Goal: Transaction & Acquisition: Obtain resource

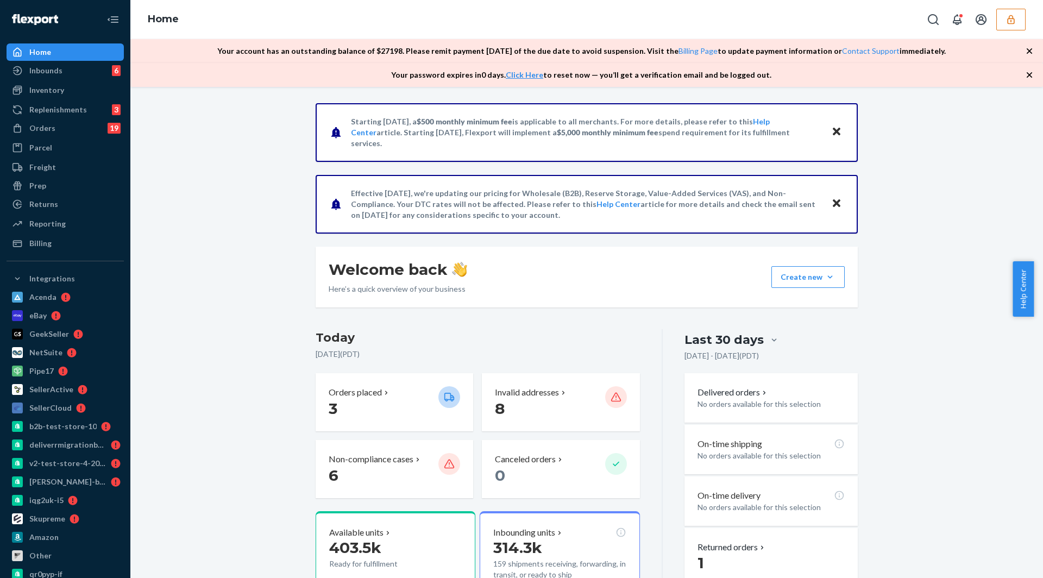
click at [1021, 22] on button "button" at bounding box center [1010, 20] width 29 height 22
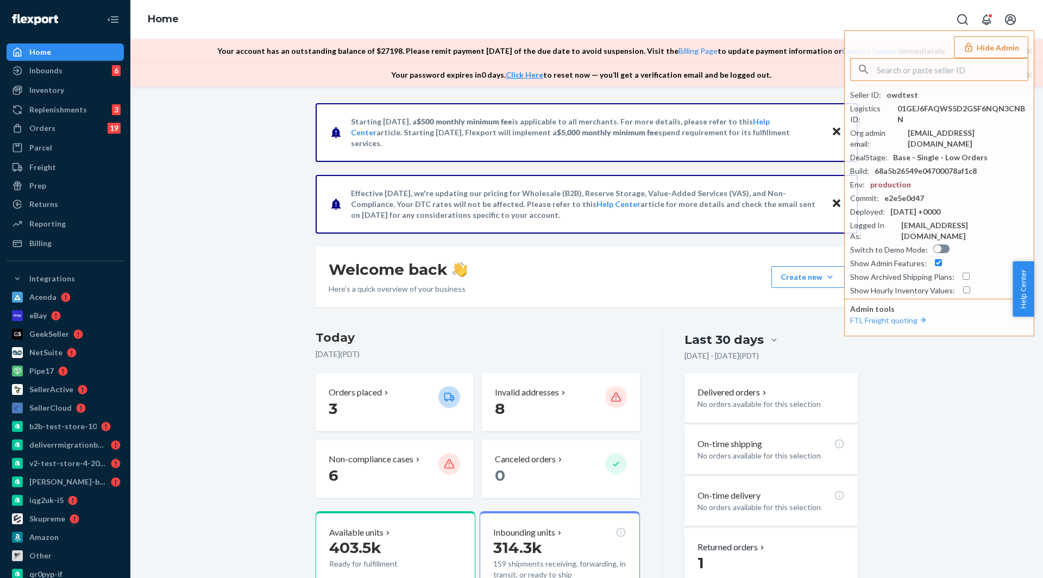
click at [922, 399] on div "Starting [DATE], a $500 monthly minimum fee is applicable to all merchants. For…" at bounding box center [586, 541] width 896 height 877
click at [948, 401] on div "Starting [DATE], a $500 monthly minimum fee is applicable to all merchants. For…" at bounding box center [586, 541] width 896 height 877
click at [51, 128] on div "Orders" at bounding box center [42, 128] width 26 height 11
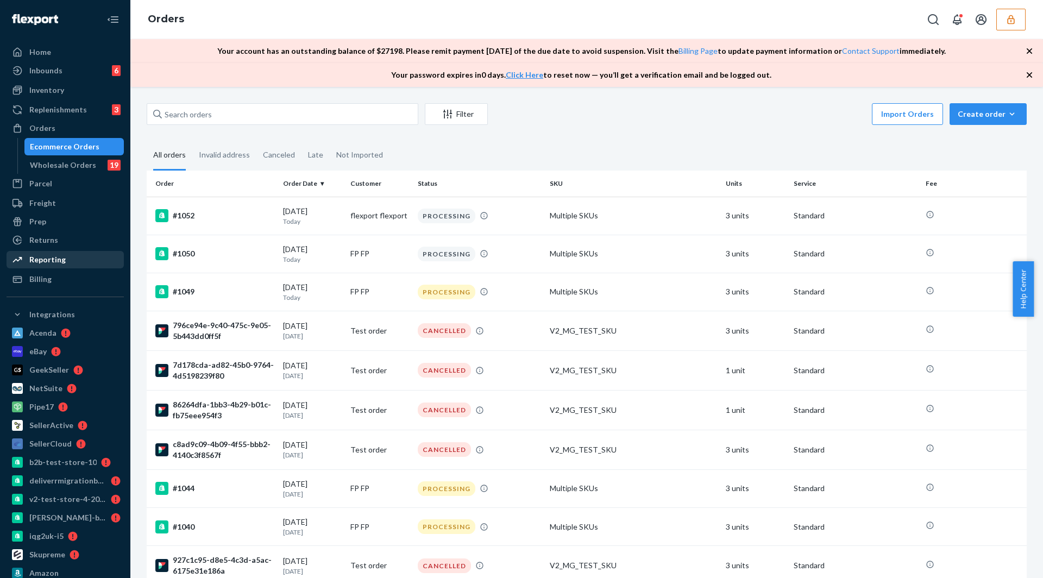
click at [41, 266] on div "Reporting" at bounding box center [65, 259] width 115 height 15
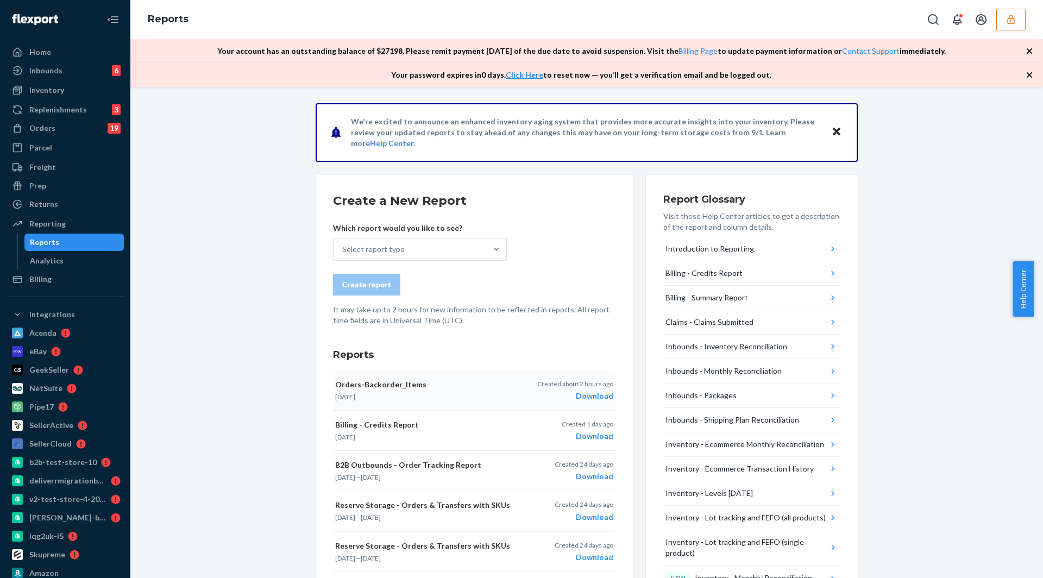
click at [584, 397] on div "Download" at bounding box center [575, 395] width 76 height 11
click at [453, 246] on div "Select report type" at bounding box center [409, 249] width 153 height 22
click at [343, 246] on input "Select report type" at bounding box center [342, 249] width 1 height 11
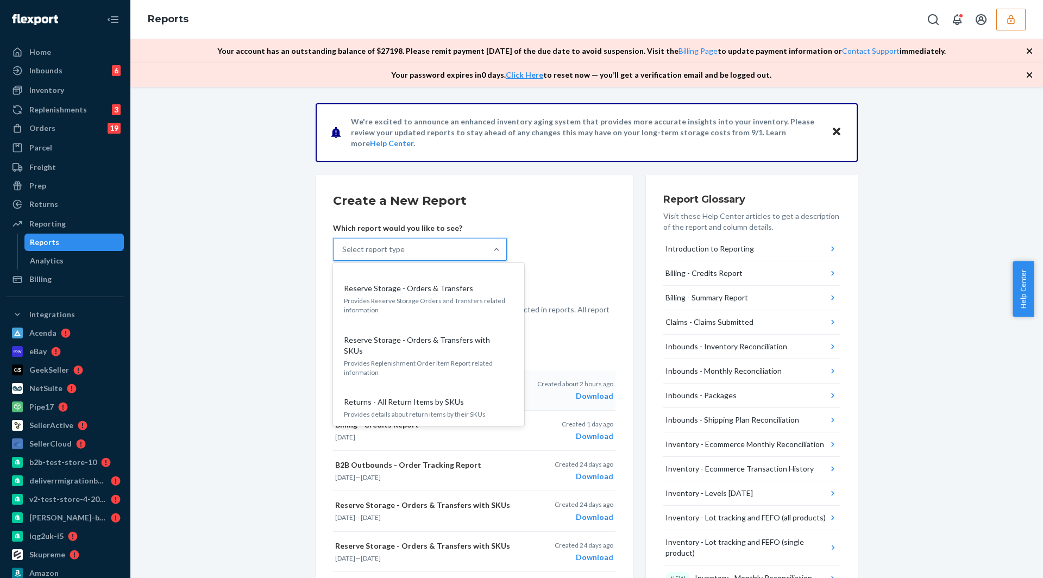
scroll to position [1535, 0]
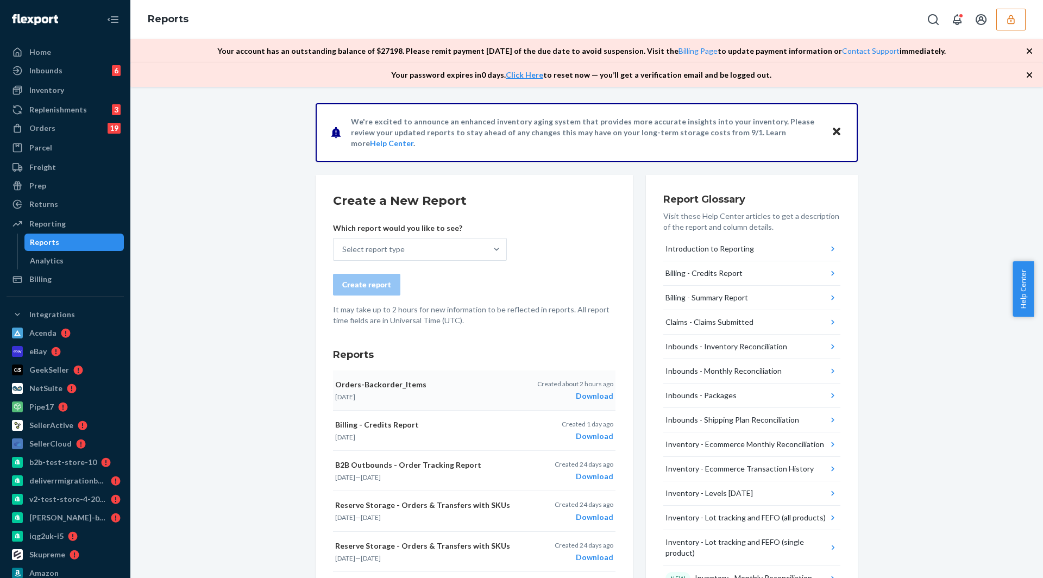
click at [1001, 12] on button "button" at bounding box center [1010, 20] width 29 height 22
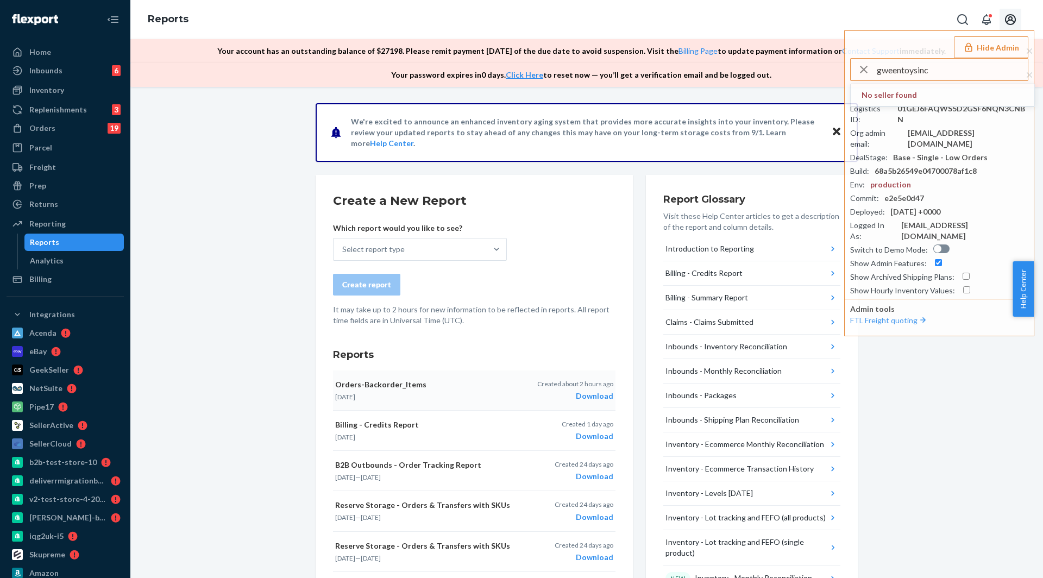
type input "gweentoysinc"
click at [921, 101] on span "No seller found" at bounding box center [942, 95] width 184 height 22
click at [930, 71] on input "gweentoysinc" at bounding box center [952, 70] width 151 height 22
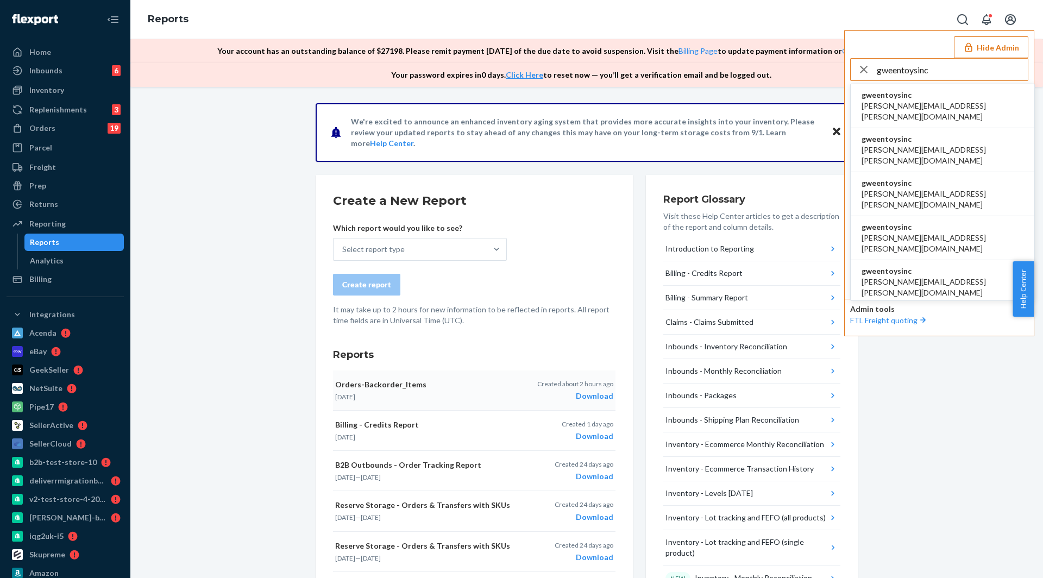
click at [915, 105] on span "[PERSON_NAME][EMAIL_ADDRESS][PERSON_NAME][DOMAIN_NAME]" at bounding box center [942, 111] width 162 height 22
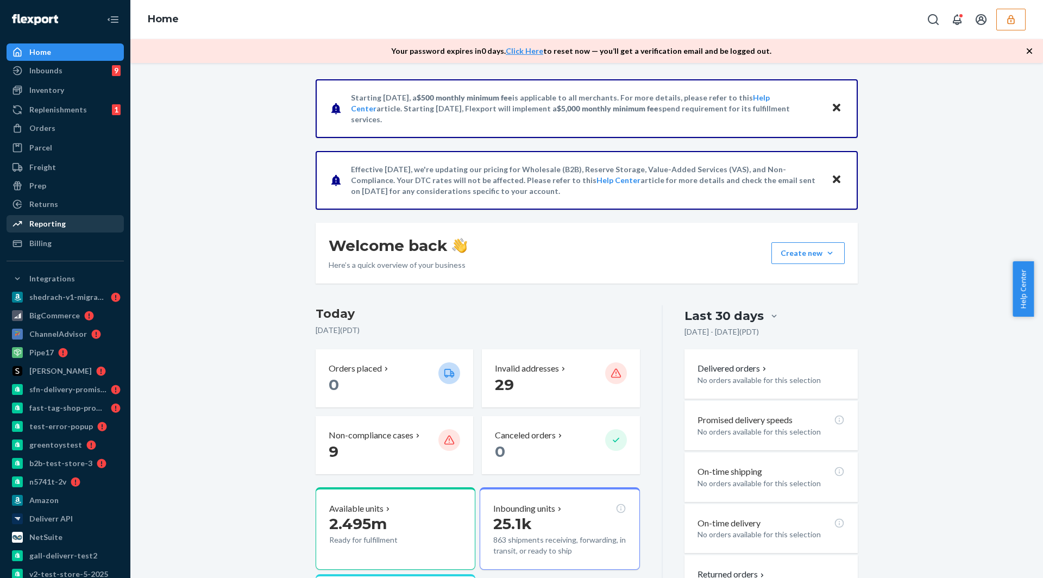
click at [57, 223] on div "Reporting" at bounding box center [47, 223] width 36 height 11
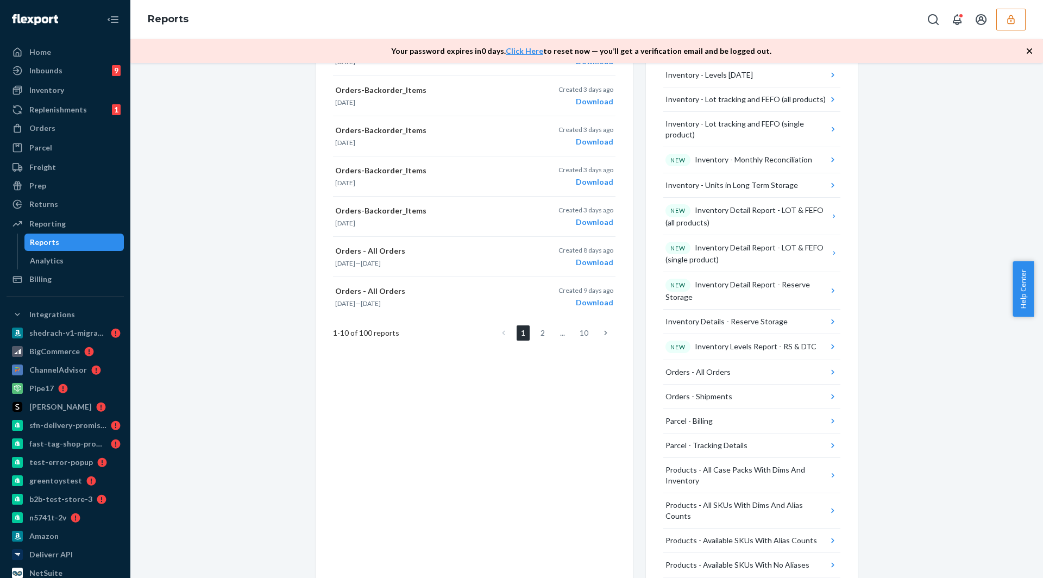
scroll to position [345, 0]
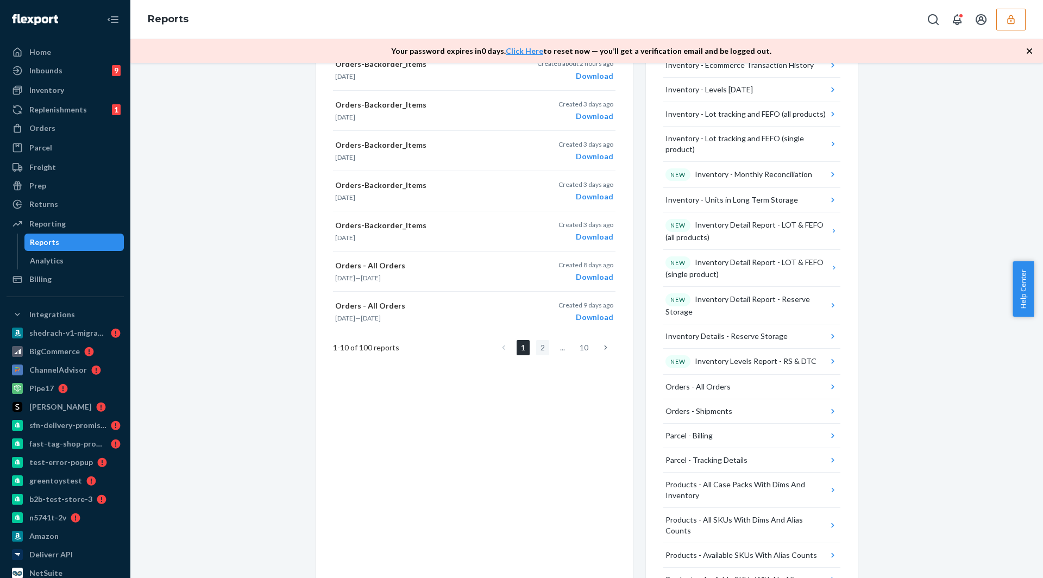
click at [536, 344] on link "2" at bounding box center [542, 347] width 13 height 15
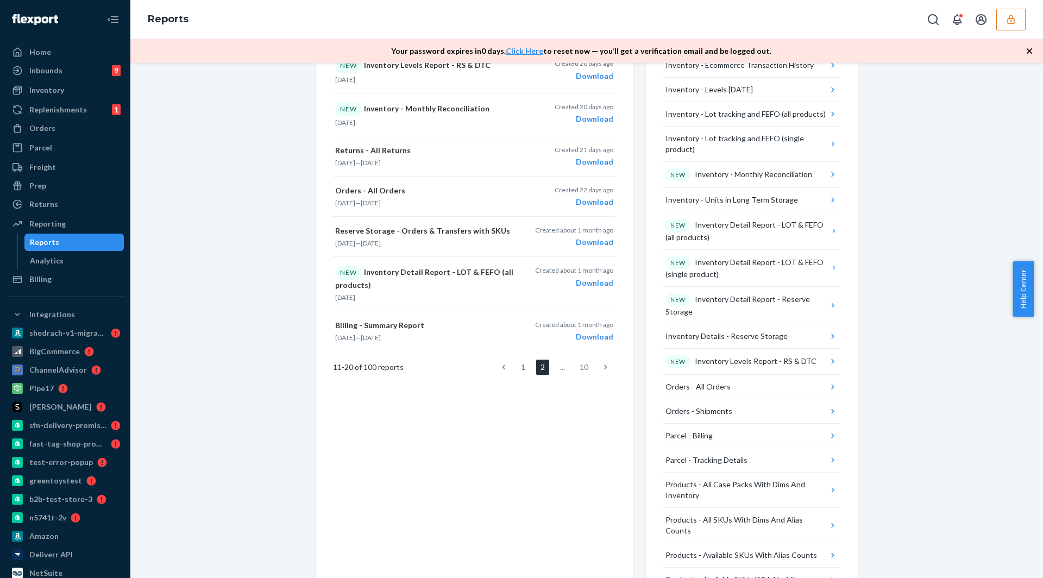
click at [525, 363] on ul "1 2 ... 10" at bounding box center [555, 367] width 122 height 15
click at [522, 366] on link "1" at bounding box center [522, 367] width 13 height 15
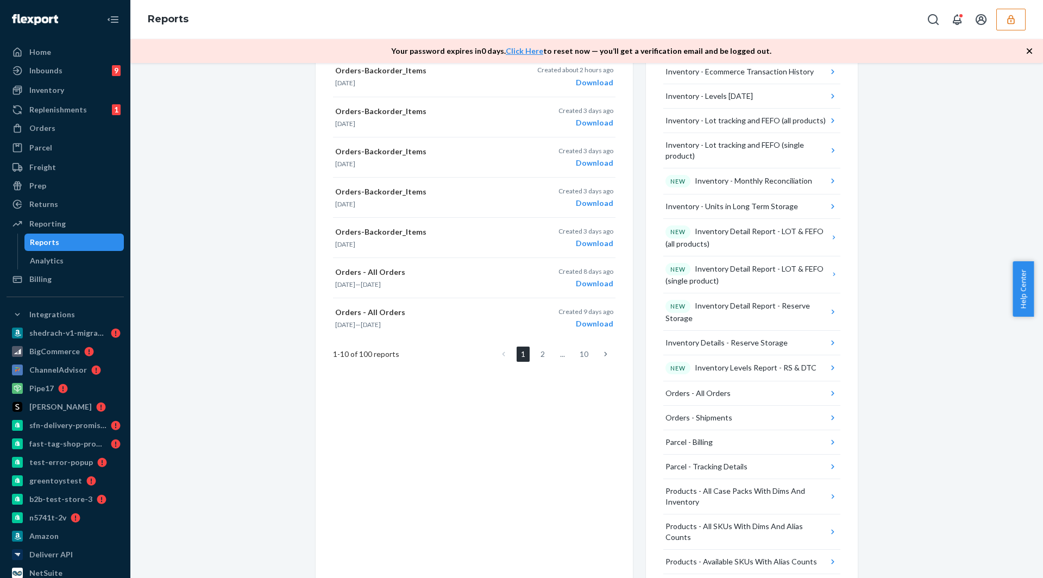
scroll to position [0, 0]
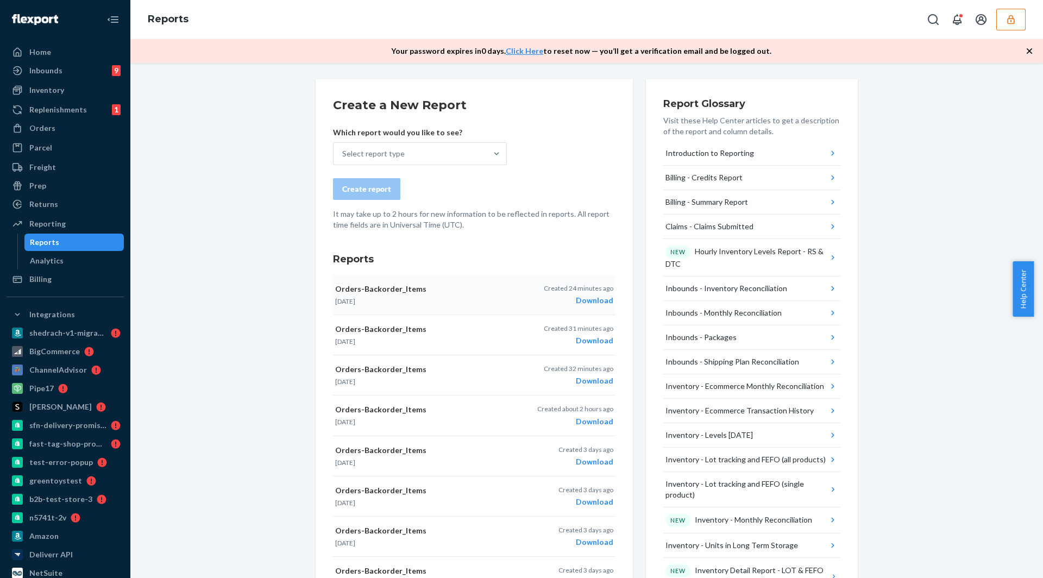
click at [583, 304] on div "Download" at bounding box center [579, 300] width 70 height 11
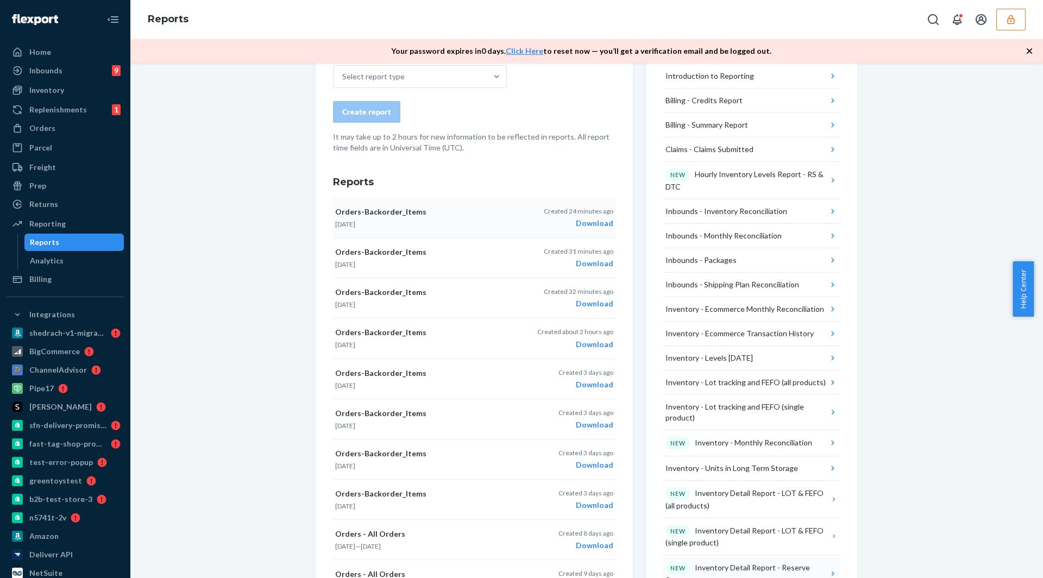
scroll to position [242, 0]
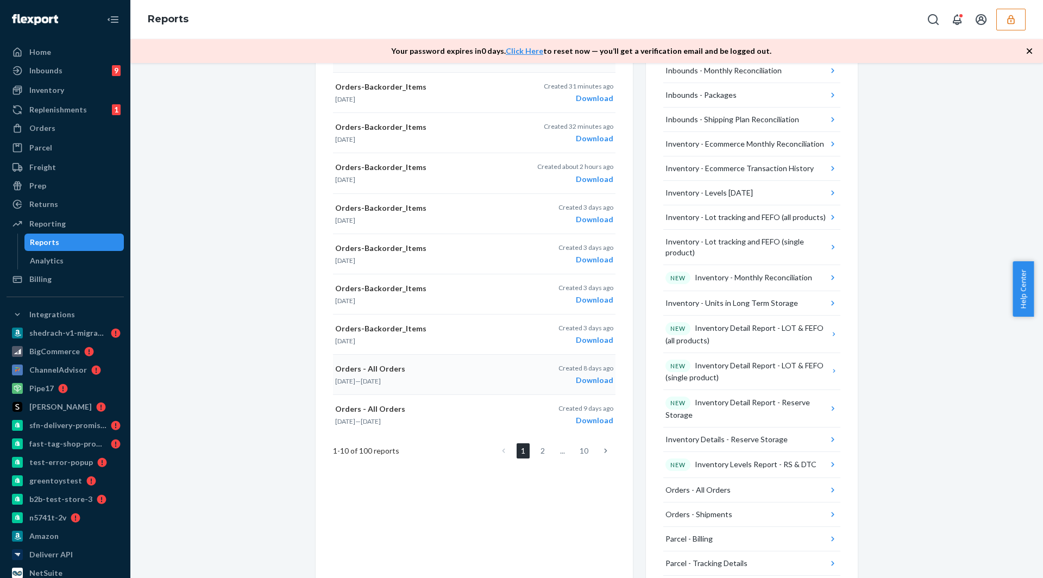
click at [581, 377] on div "Download" at bounding box center [585, 380] width 55 height 11
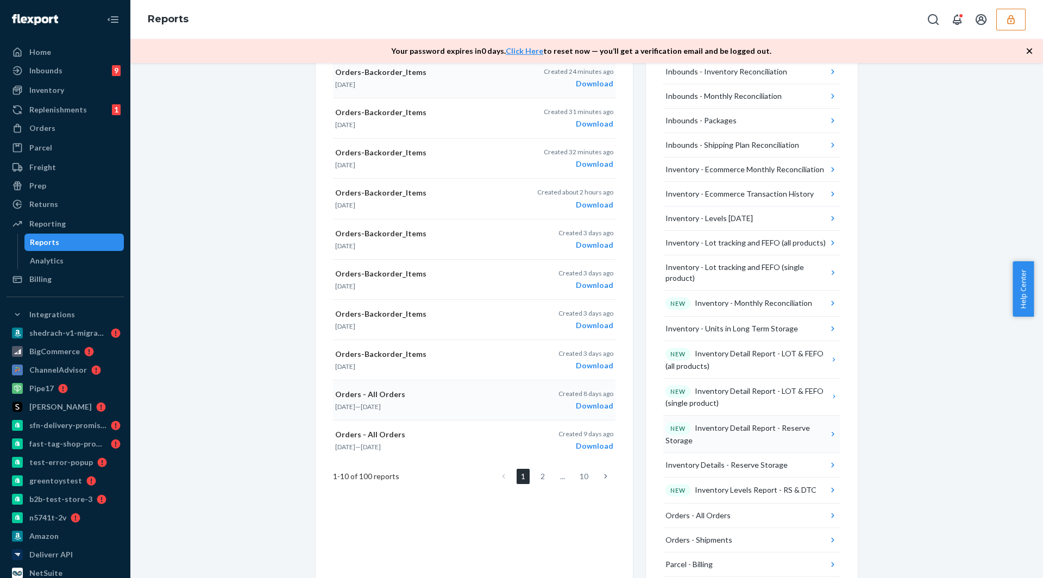
scroll to position [0, 0]
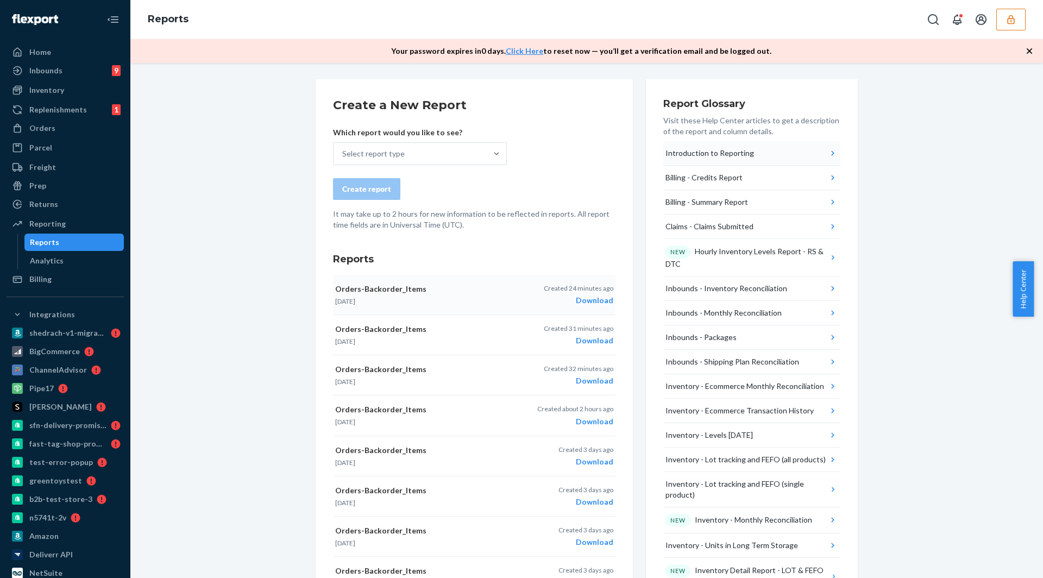
click at [725, 150] on div "Introduction to Reporting" at bounding box center [709, 153] width 89 height 11
